Goal: Communication & Community: Ask a question

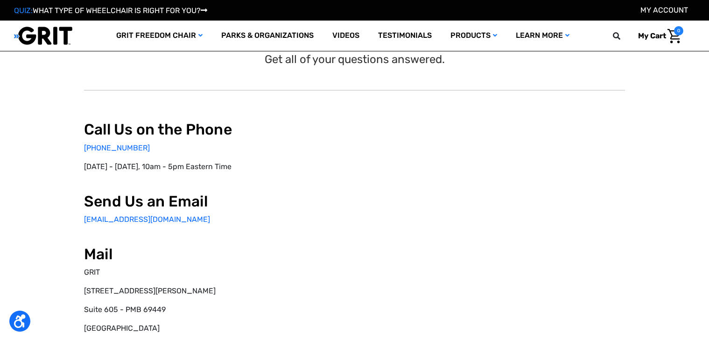
scroll to position [93, 0]
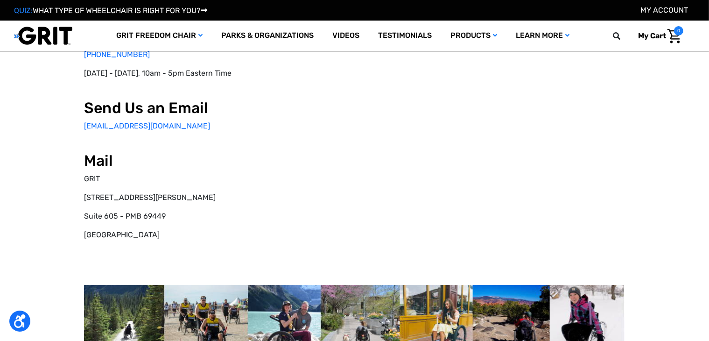
select select "US"
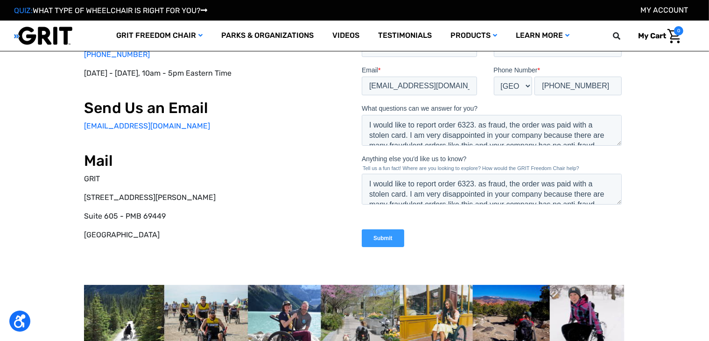
scroll to position [0, 0]
type input "[PHONE_NUMBER]"
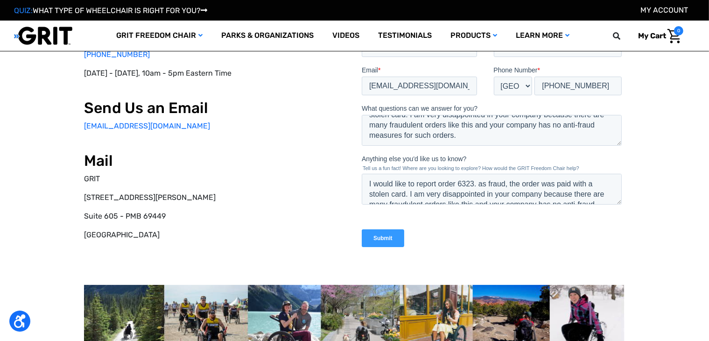
scroll to position [25, 0]
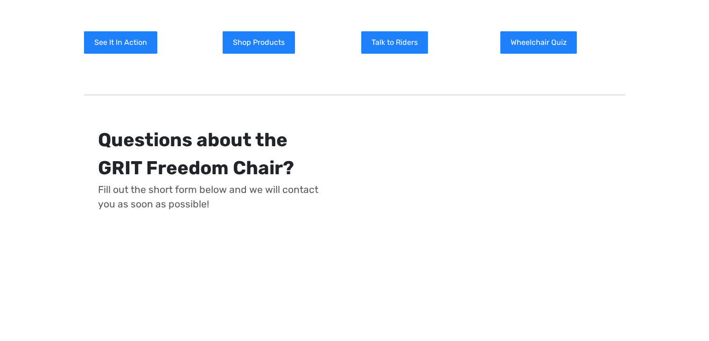
scroll to position [145, 0]
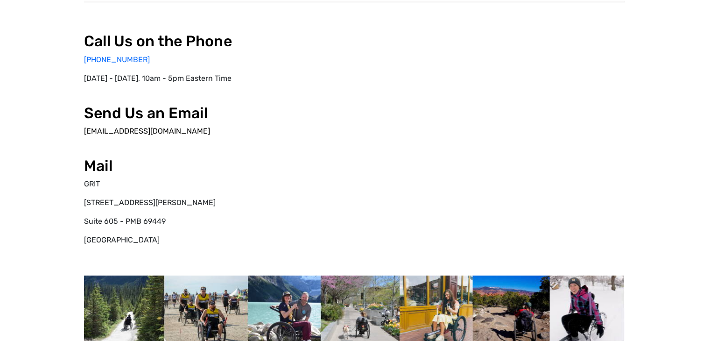
select select "US"
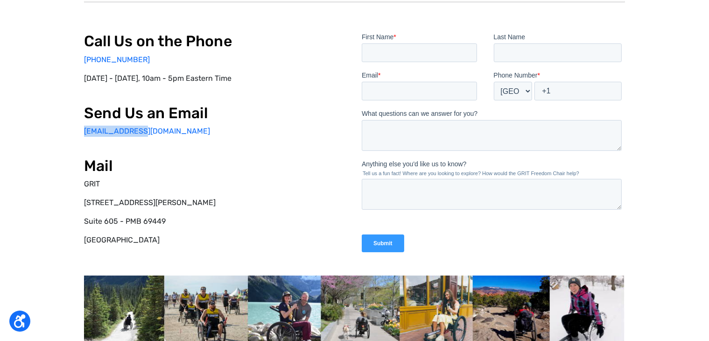
copy link "[EMAIL_ADDRESS][DOMAIN_NAME]"
drag, startPoint x: 81, startPoint y: 131, endPoint x: 336, endPoint y: 204, distance: 265.5
click at [141, 129] on div "Call Us on the Phone 877-345-4748 Monday - Friday, 10am - 5pm Eastern Time Send…" at bounding box center [354, 188] width 676 height 403
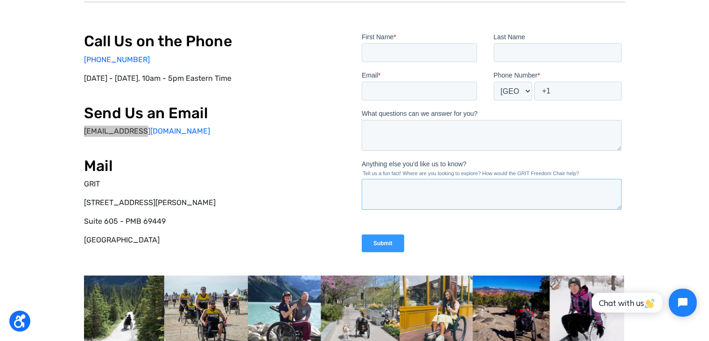
click at [454, 194] on textarea "Anything else you'd like us to know?" at bounding box center [491, 194] width 260 height 31
